Goal: Task Accomplishment & Management: Manage account settings

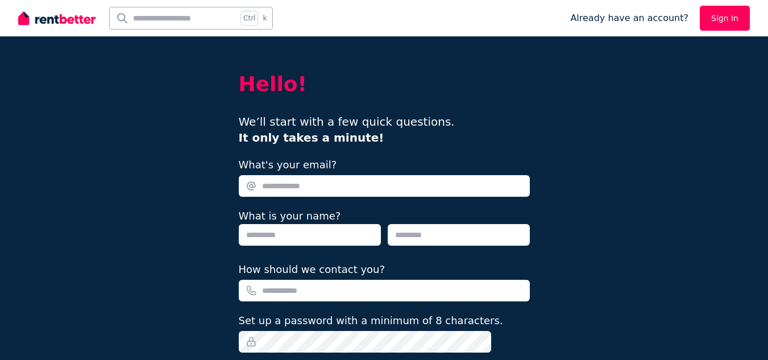
click at [727, 14] on link "Sign In" at bounding box center [725, 18] width 50 height 25
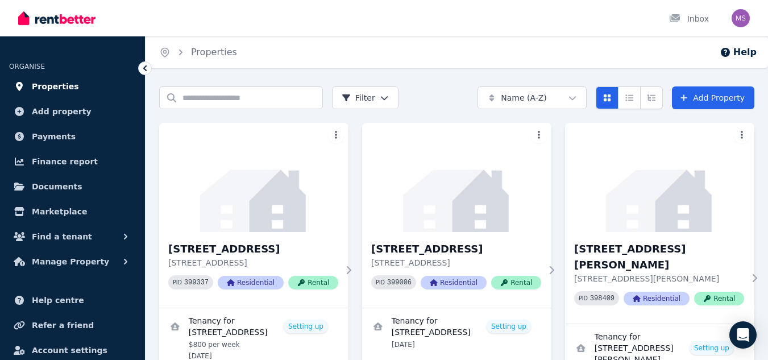
click at [52, 89] on span "Properties" at bounding box center [55, 87] width 47 height 14
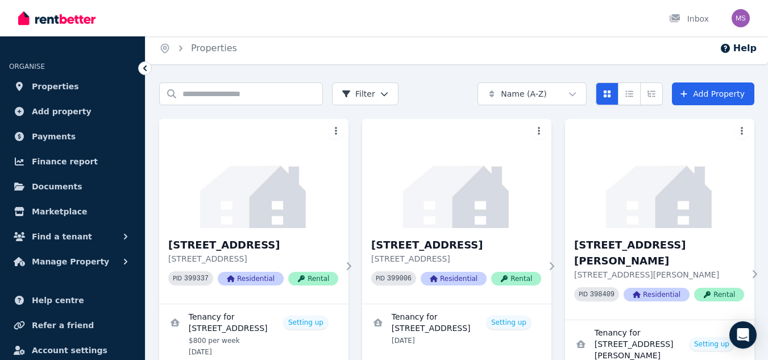
scroll to position [3, 0]
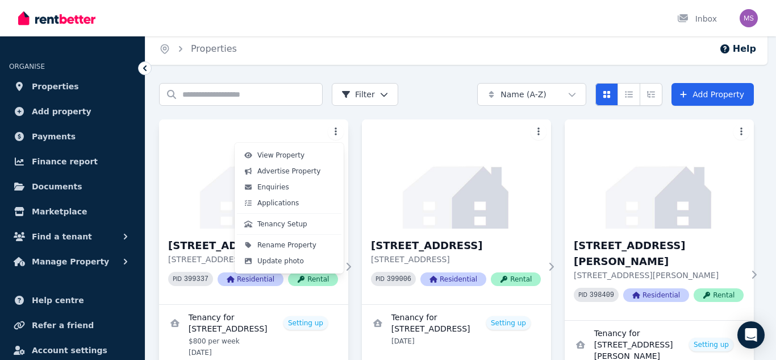
click at [342, 134] on html "Open main menu Inbox Open user menu ORGANISE Properties Add property Payments F…" at bounding box center [388, 177] width 776 height 360
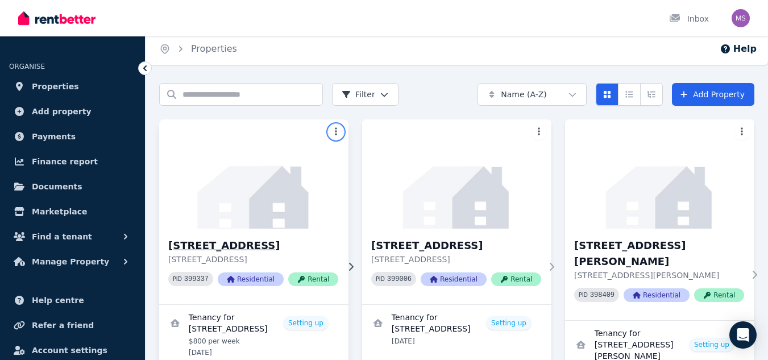
click at [197, 196] on html "Open main menu Inbox Open user menu ORGANISE Properties Add property Payments F…" at bounding box center [384, 177] width 768 height 360
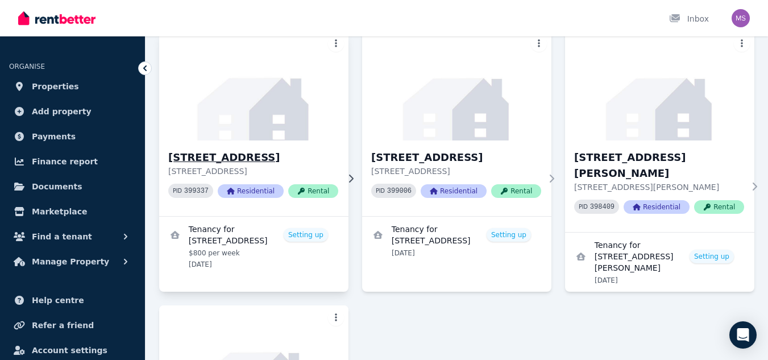
click at [319, 159] on h3 "10 Moriac St, Moorooka" at bounding box center [253, 157] width 170 height 16
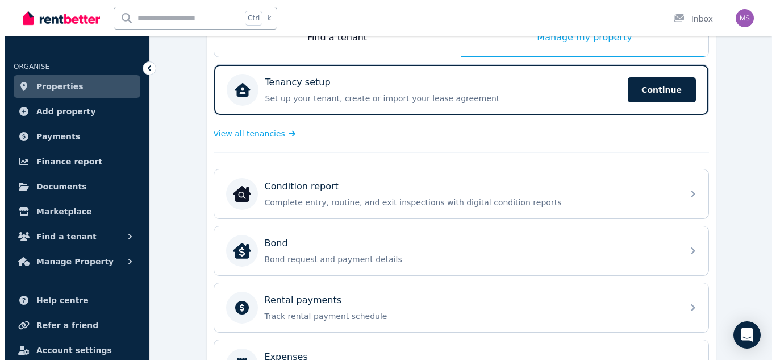
scroll to position [453, 0]
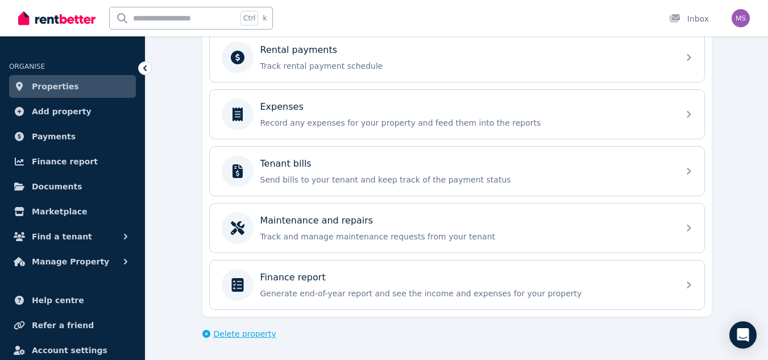
click at [218, 335] on span "Delete property" at bounding box center [245, 333] width 63 height 11
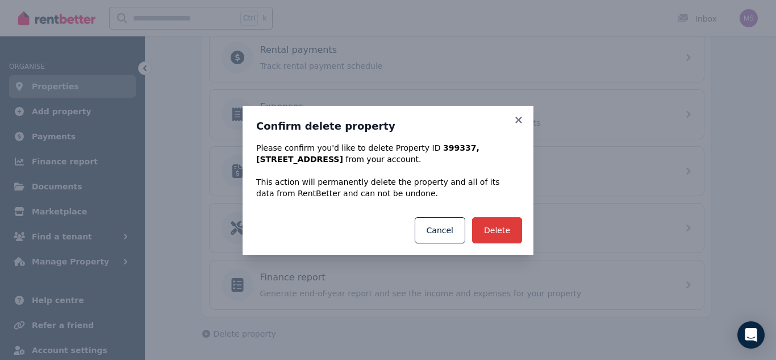
click at [500, 232] on button "Delete" at bounding box center [497, 230] width 50 height 26
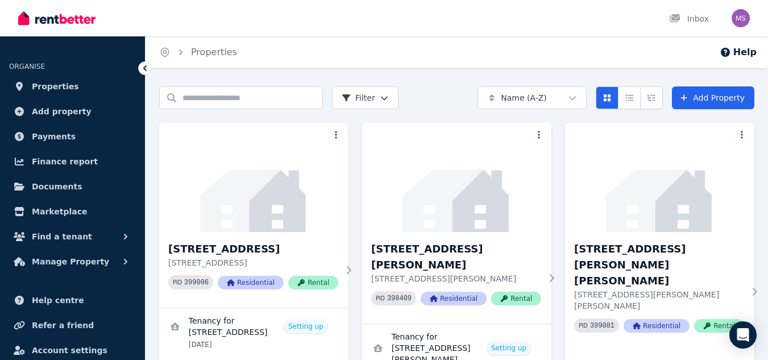
click at [42, 1] on div at bounding box center [56, 18] width 77 height 36
click at [44, 22] on img at bounding box center [56, 18] width 77 height 17
click at [744, 14] on img "button" at bounding box center [740, 18] width 18 height 18
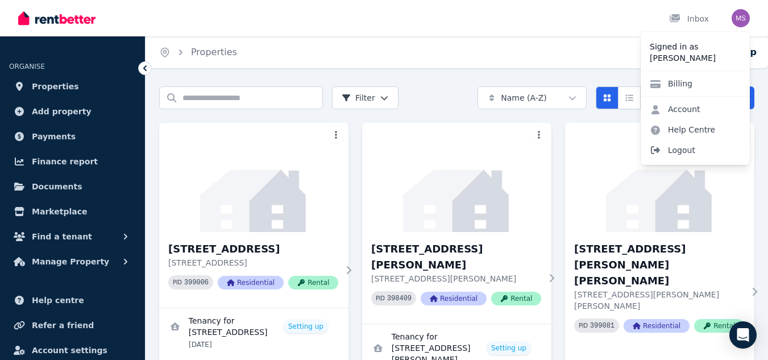
click at [683, 147] on span "Logout" at bounding box center [694, 150] width 109 height 20
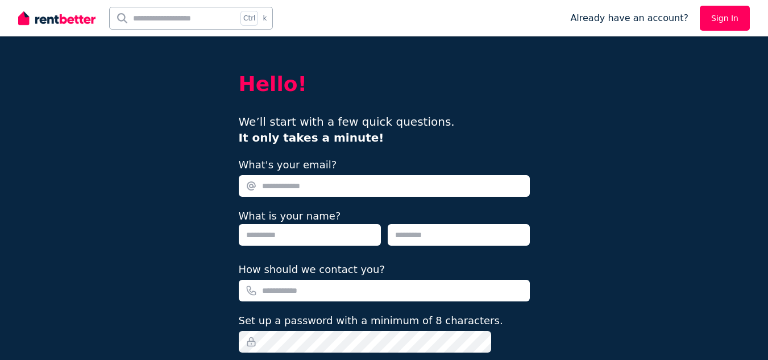
click at [735, 21] on link "Sign In" at bounding box center [725, 18] width 50 height 25
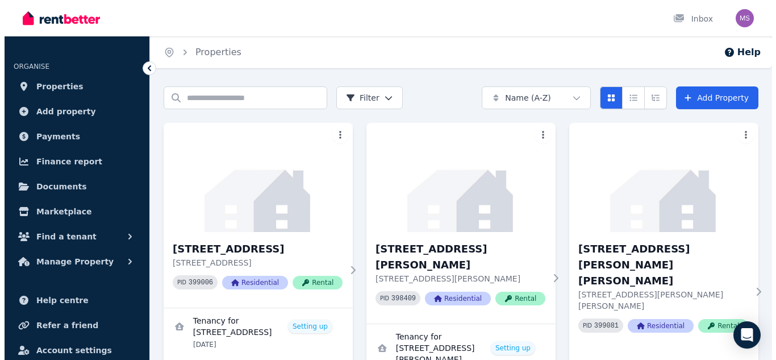
scroll to position [34, 0]
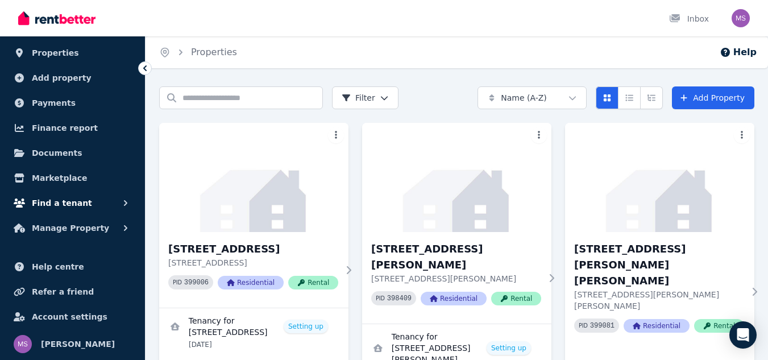
click at [77, 203] on span "Find a tenant" at bounding box center [62, 203] width 60 height 14
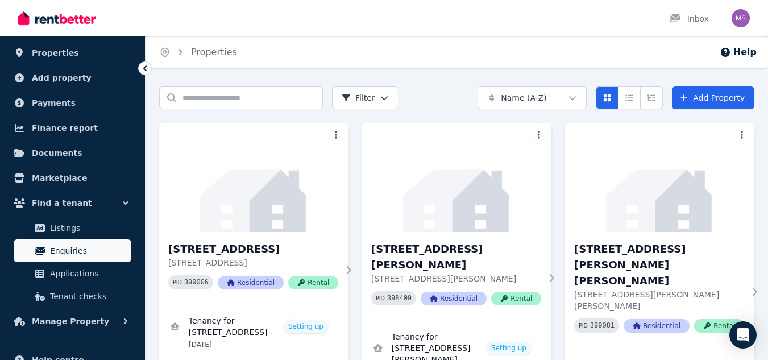
click at [61, 254] on span "Enquiries" at bounding box center [88, 251] width 77 height 14
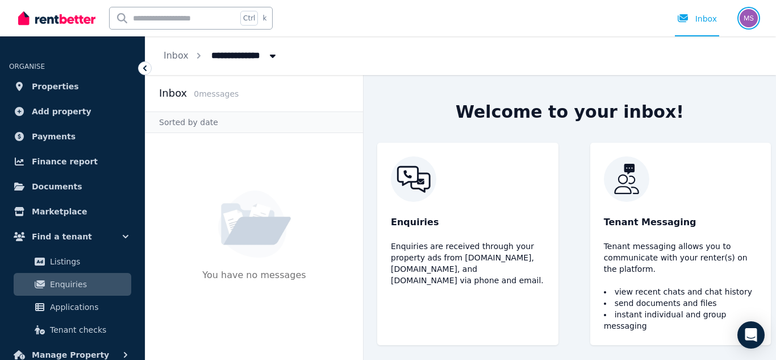
click at [748, 19] on img "button" at bounding box center [749, 18] width 18 height 18
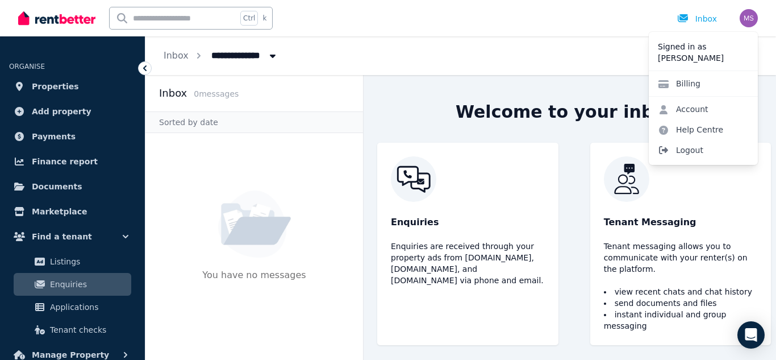
click at [694, 152] on span "Logout" at bounding box center [703, 150] width 109 height 20
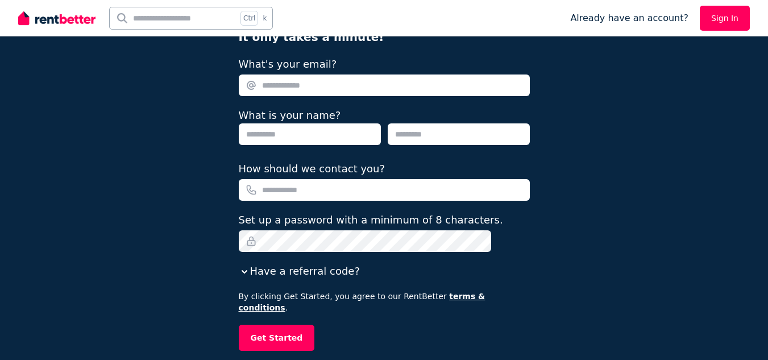
scroll to position [151, 0]
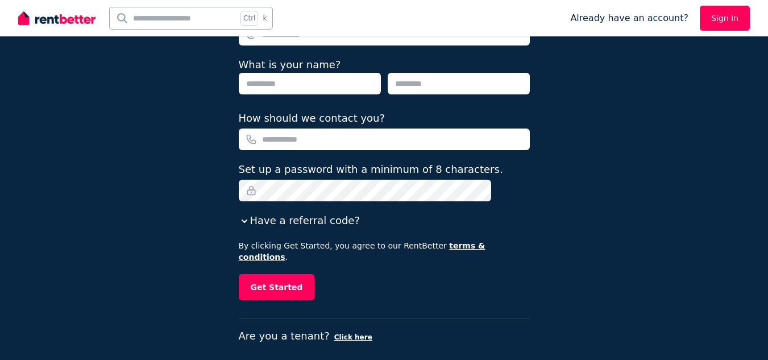
click at [735, 13] on link "Sign In" at bounding box center [725, 18] width 50 height 25
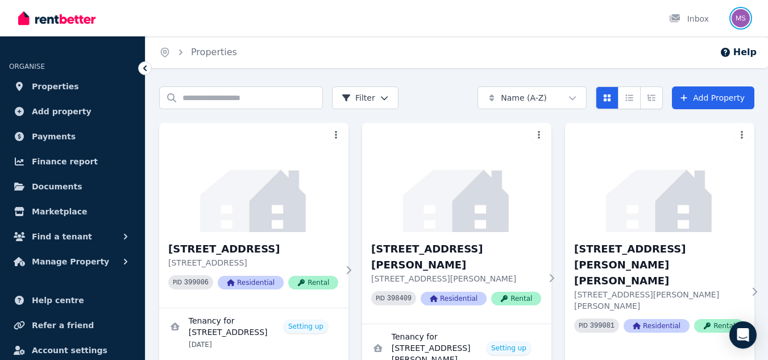
click at [743, 19] on img "button" at bounding box center [740, 18] width 18 height 18
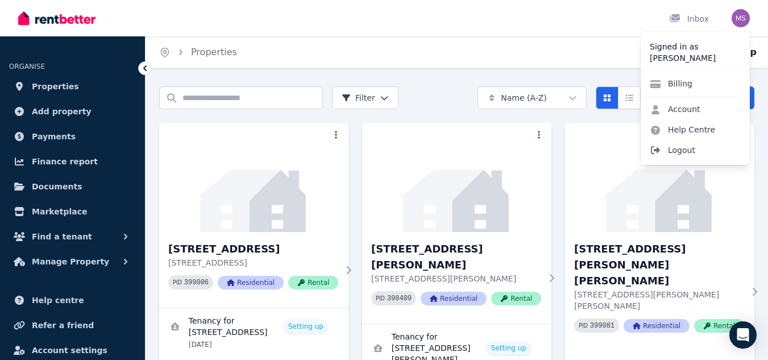
click at [690, 152] on span "Logout" at bounding box center [694, 150] width 109 height 20
